Goal: Check status: Check status

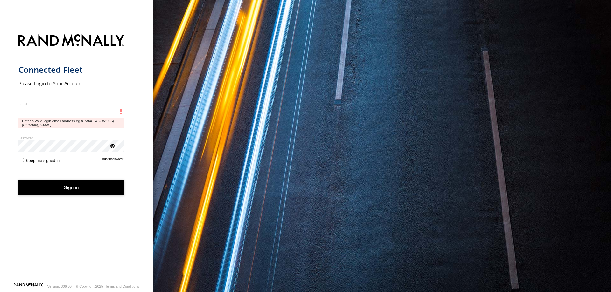
click at [64, 113] on input "Email" at bounding box center [71, 112] width 106 height 11
type input "**********"
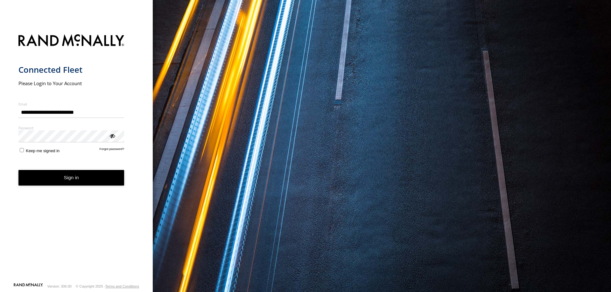
click at [62, 177] on button "Sign in" at bounding box center [71, 178] width 106 height 16
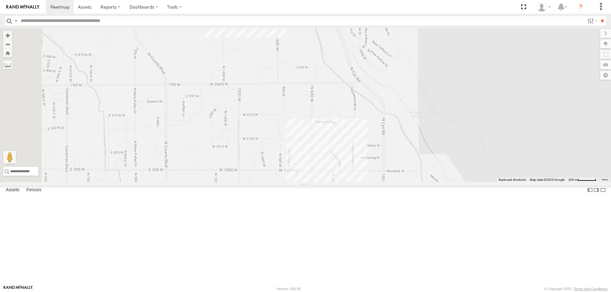
drag, startPoint x: 312, startPoint y: 104, endPoint x: 338, endPoint y: 151, distance: 53.8
click at [333, 174] on div "[PERSON_NAME] 2020 F350 GT2 [PERSON_NAME] -2023 F150 [PERSON_NAME] 2017 F150 JA…" at bounding box center [305, 105] width 611 height 154
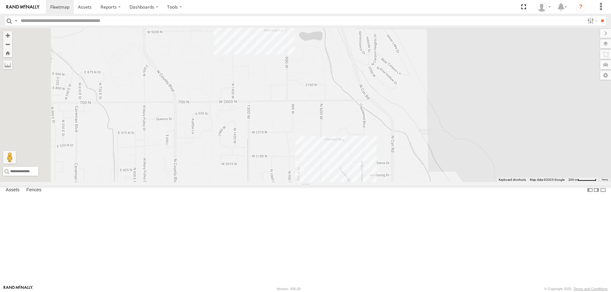
click at [319, 71] on div "[PERSON_NAME] 2020 F350 GT2 [PERSON_NAME] -2023 F150 [PERSON_NAME] 2017 F150 JA…" at bounding box center [305, 105] width 611 height 154
click at [327, 142] on div "[PERSON_NAME] 2020 F350 GT2 [PERSON_NAME] -2023 F150 [PERSON_NAME] 2017 F150 JA…" at bounding box center [305, 105] width 611 height 154
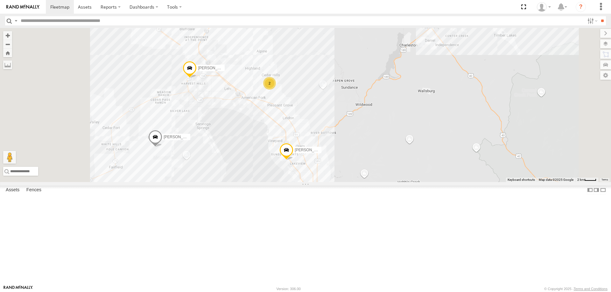
drag, startPoint x: 384, startPoint y: 192, endPoint x: 407, endPoint y: 160, distance: 39.4
click at [407, 160] on div "[PERSON_NAME] 2020 F350 GT2 [PERSON_NAME] -2023 F150 [PERSON_NAME] 2017 F150 JA…" at bounding box center [305, 105] width 611 height 154
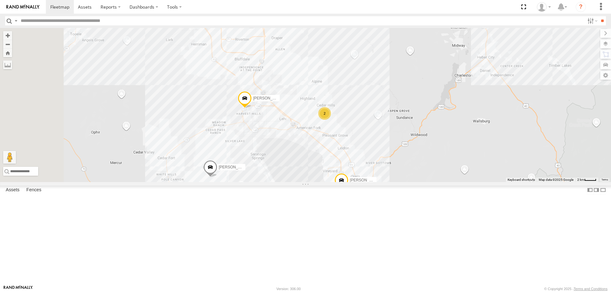
drag, startPoint x: 311, startPoint y: 155, endPoint x: 355, endPoint y: 206, distance: 67.7
click at [355, 182] on div "[PERSON_NAME] 2020 F350 GT2 [PERSON_NAME] -2023 F150 [PERSON_NAME] 2017 F150 JA…" at bounding box center [305, 105] width 611 height 154
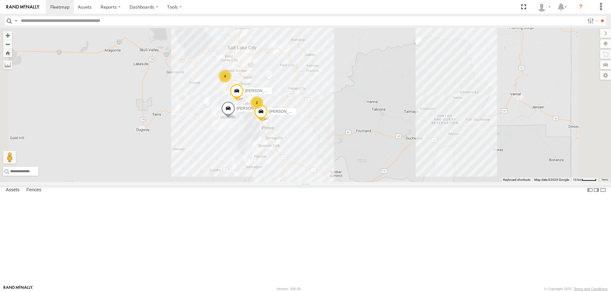
drag, startPoint x: 324, startPoint y: 79, endPoint x: 343, endPoint y: 117, distance: 42.4
click at [343, 117] on div "[PERSON_NAME] 2020 F350 GT2 [PERSON_NAME] -2023 F150 [PERSON_NAME] 2017 F150 JA…" at bounding box center [305, 105] width 611 height 154
